Goal: Download file/media

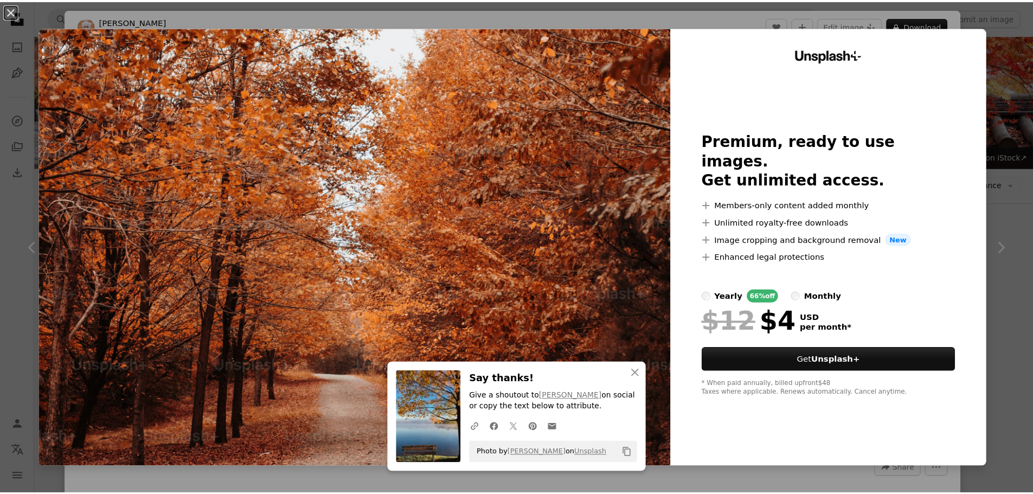
scroll to position [325, 0]
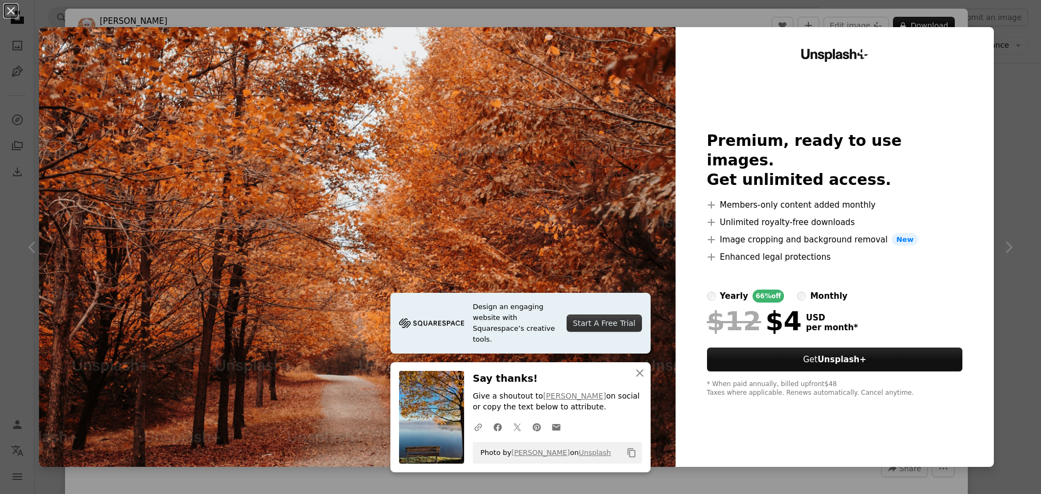
click at [1007, 117] on div "An X shape Design an engaging website with Squarespace’s creative tools. Start …" at bounding box center [520, 247] width 1041 height 494
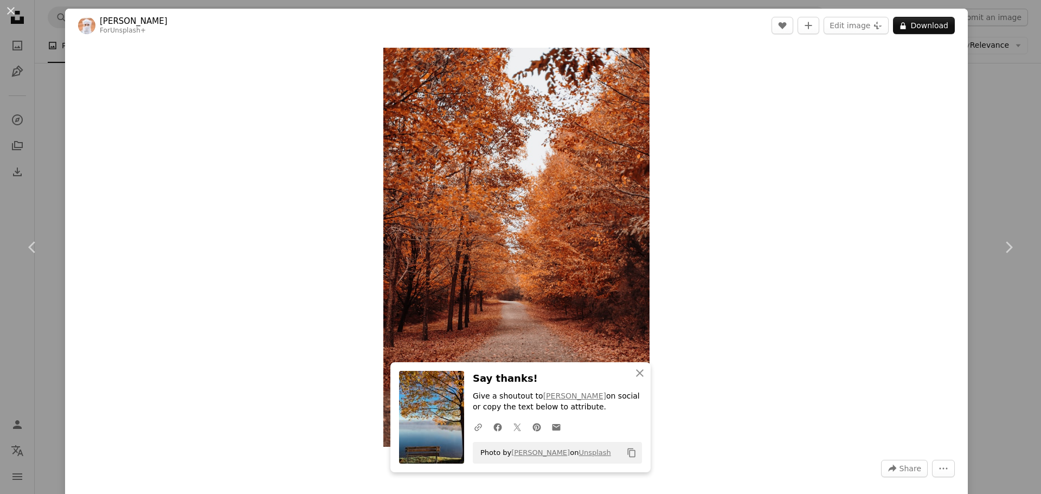
click at [981, 125] on div "An X shape Chevron left Chevron right An X shape Close Say thanks! Give a shout…" at bounding box center [520, 247] width 1041 height 494
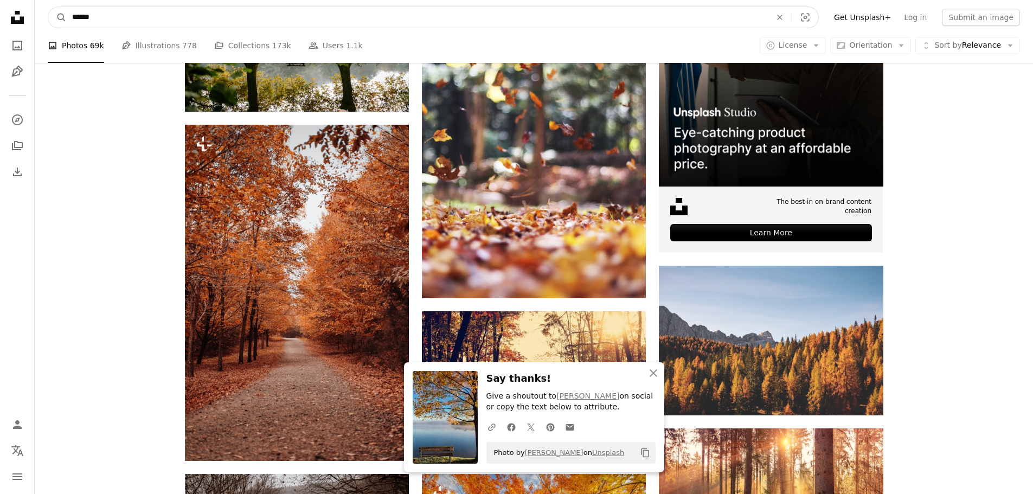
drag, startPoint x: 280, startPoint y: 25, endPoint x: 37, endPoint y: 28, distance: 242.9
click at [37, 28] on nav "A magnifying glass ****** An X shape Visual search Filters Get Unsplash+ Log in…" at bounding box center [534, 17] width 998 height 35
type input "*"
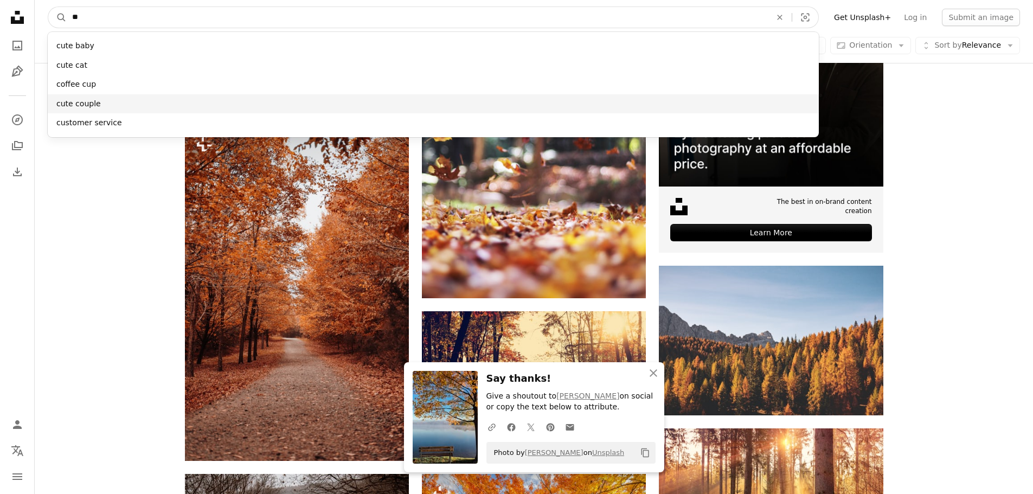
type input "**"
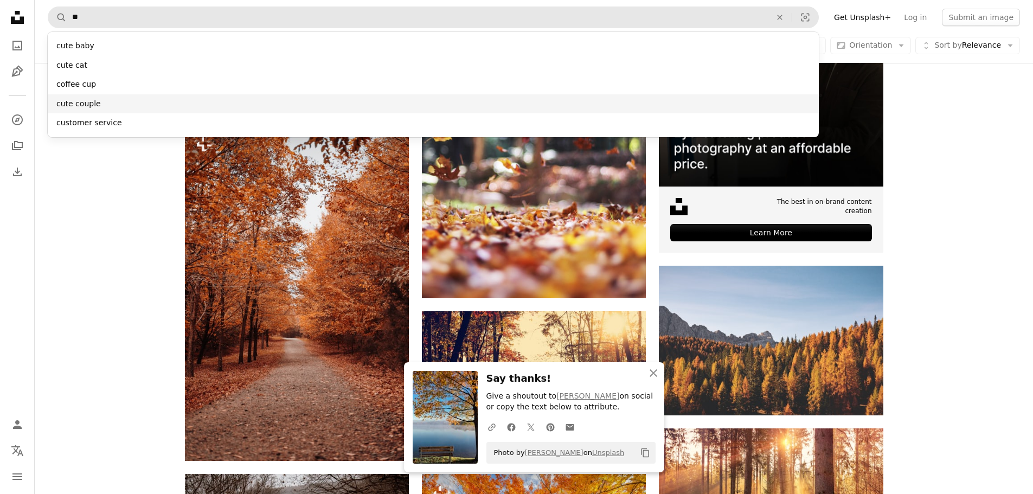
click at [100, 106] on div "cute couple" at bounding box center [433, 104] width 771 height 20
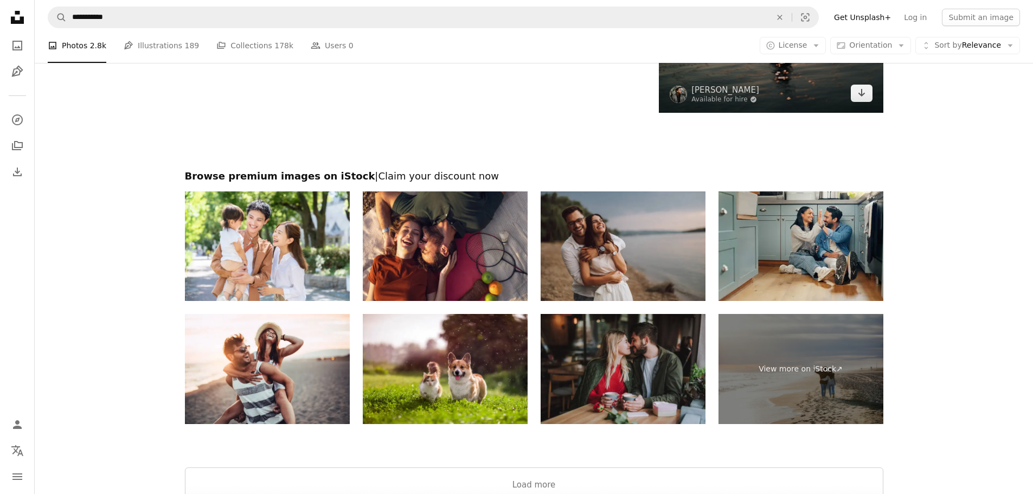
scroll to position [2548, 0]
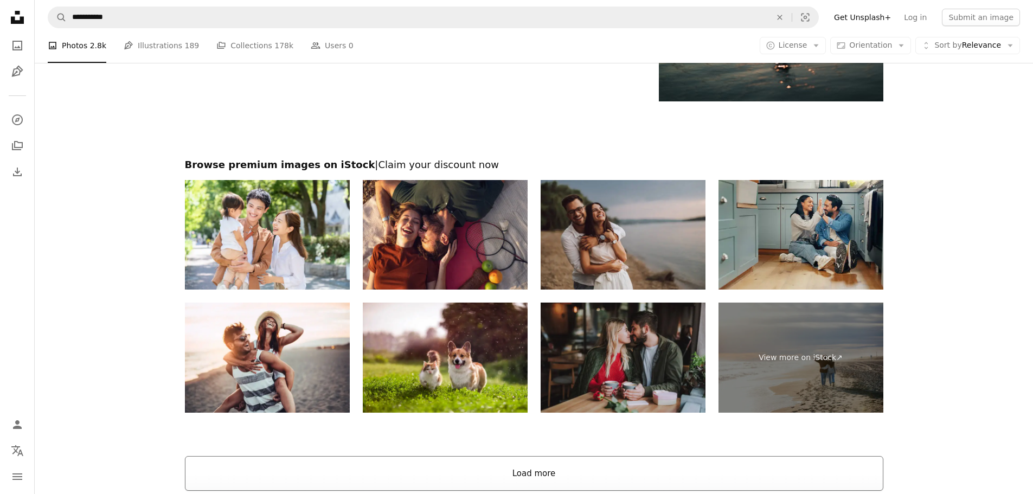
click at [530, 469] on button "Load more" at bounding box center [534, 473] width 698 height 35
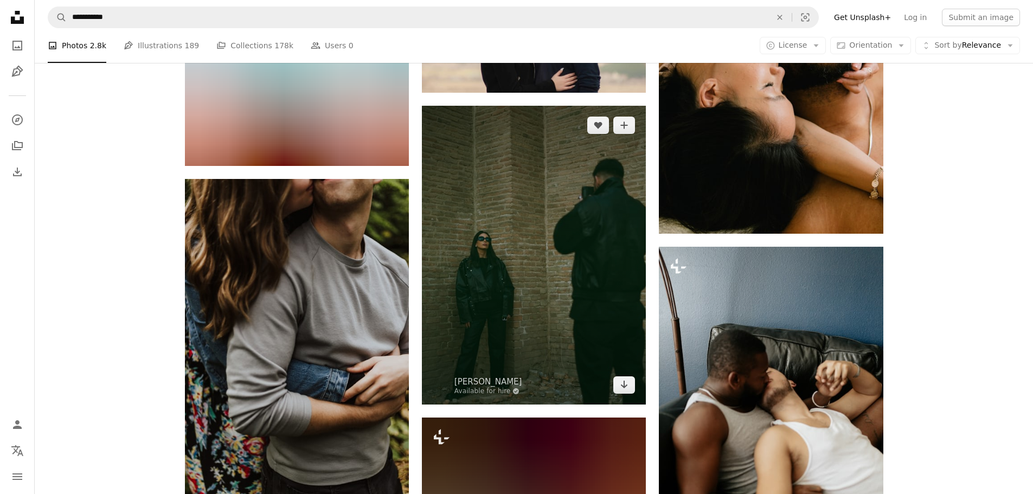
scroll to position [7698, 0]
